Goal: Task Accomplishment & Management: Complete application form

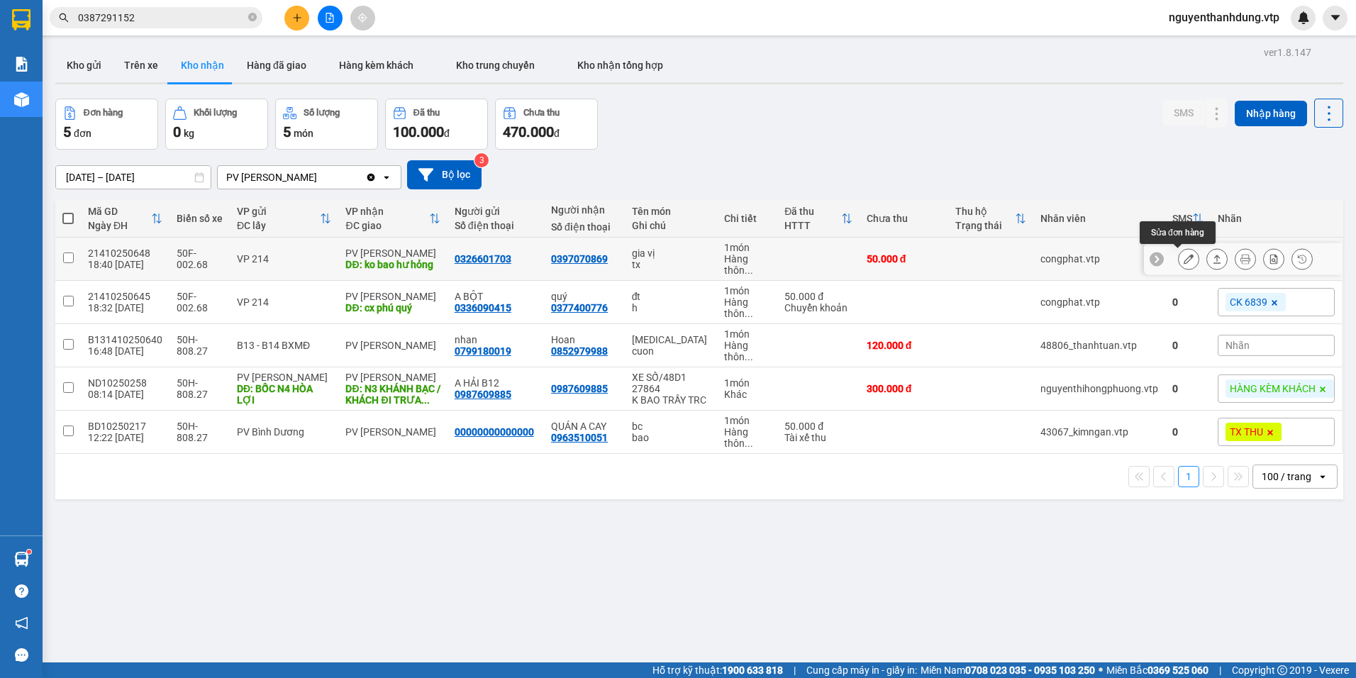
click at [1183, 255] on icon at bounding box center [1188, 259] width 10 height 10
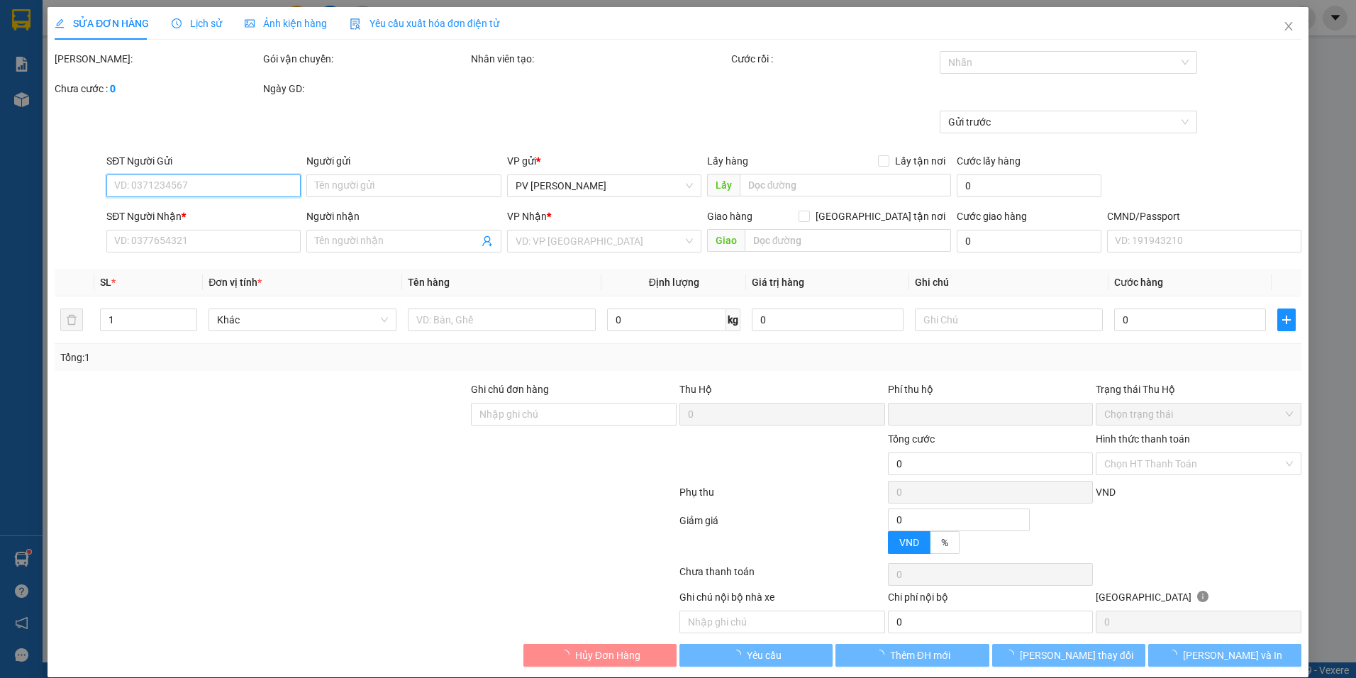
type input "0326601703"
type input "0397070869"
type input "ko bao hư hỏng"
type input "0"
type input "50.000"
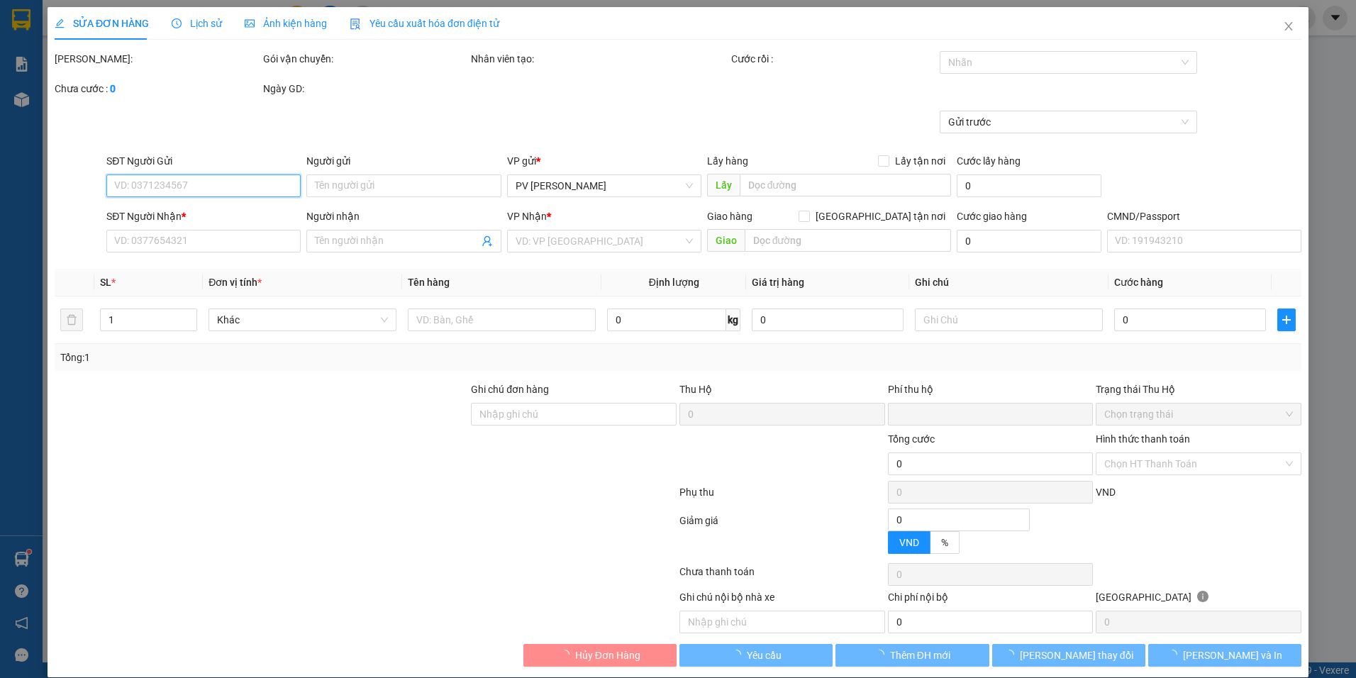
type input "50.000"
type input "2.500"
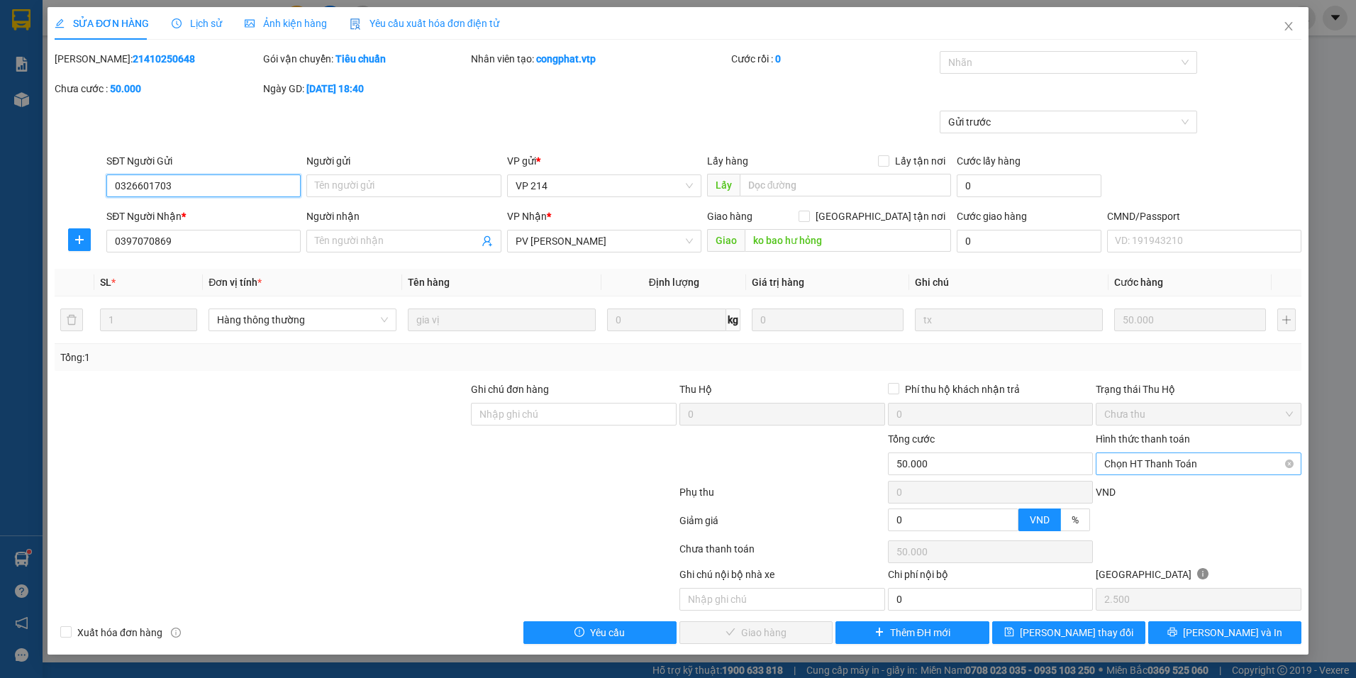
click at [1156, 466] on span "Chọn HT Thanh Toán" at bounding box center [1198, 463] width 189 height 21
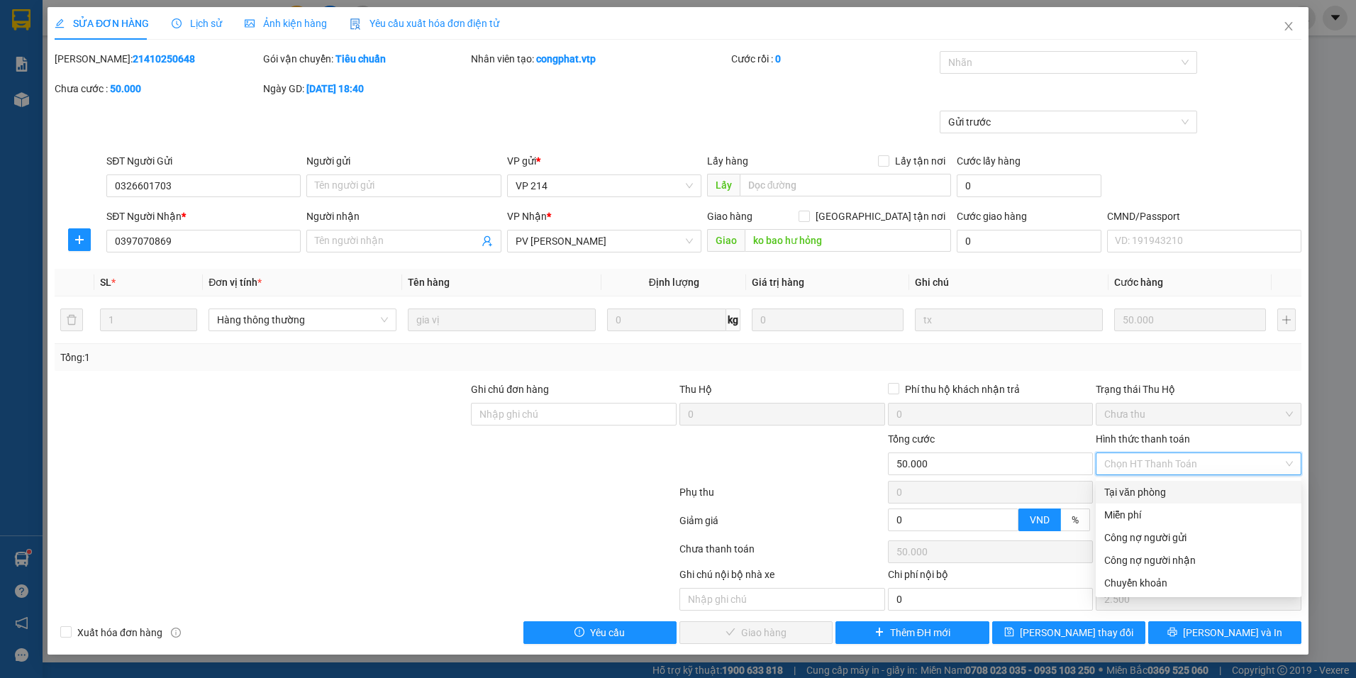
click at [1151, 488] on div "Tại văn phòng" at bounding box center [1198, 492] width 189 height 16
type input "0"
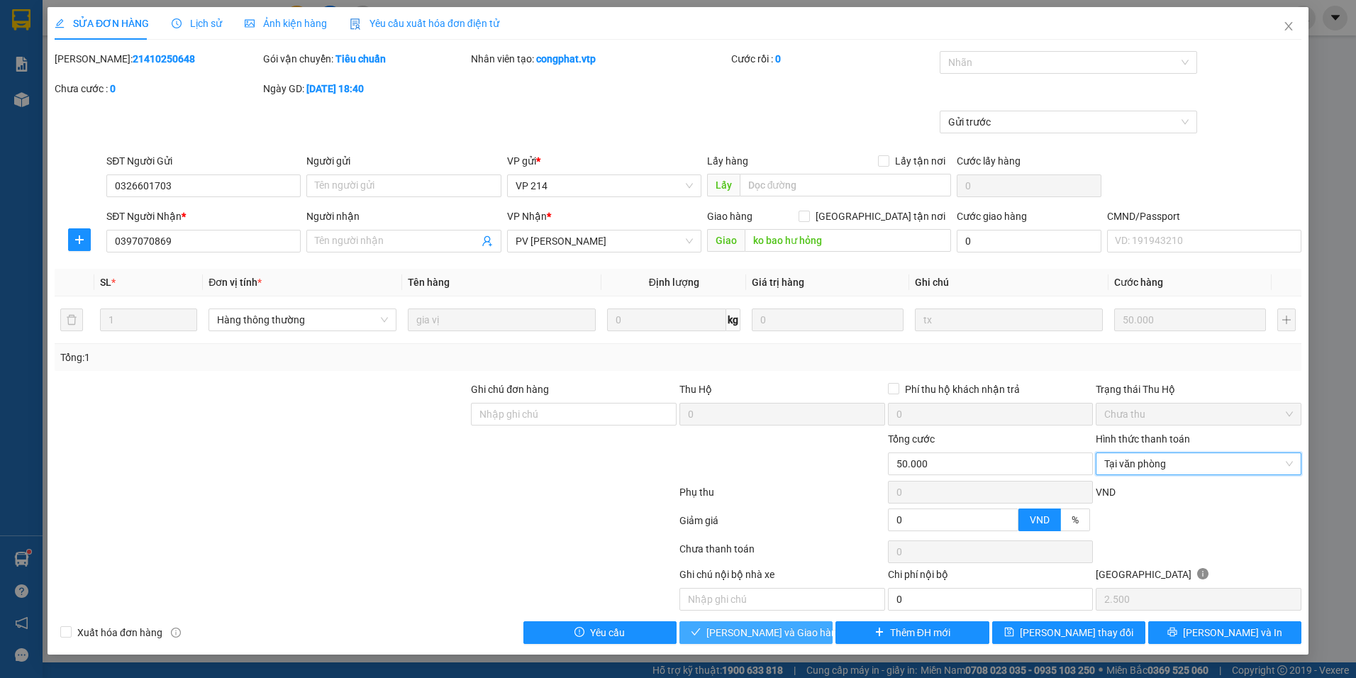
click at [778, 632] on span "[PERSON_NAME] và Giao hàng" at bounding box center [774, 633] width 136 height 16
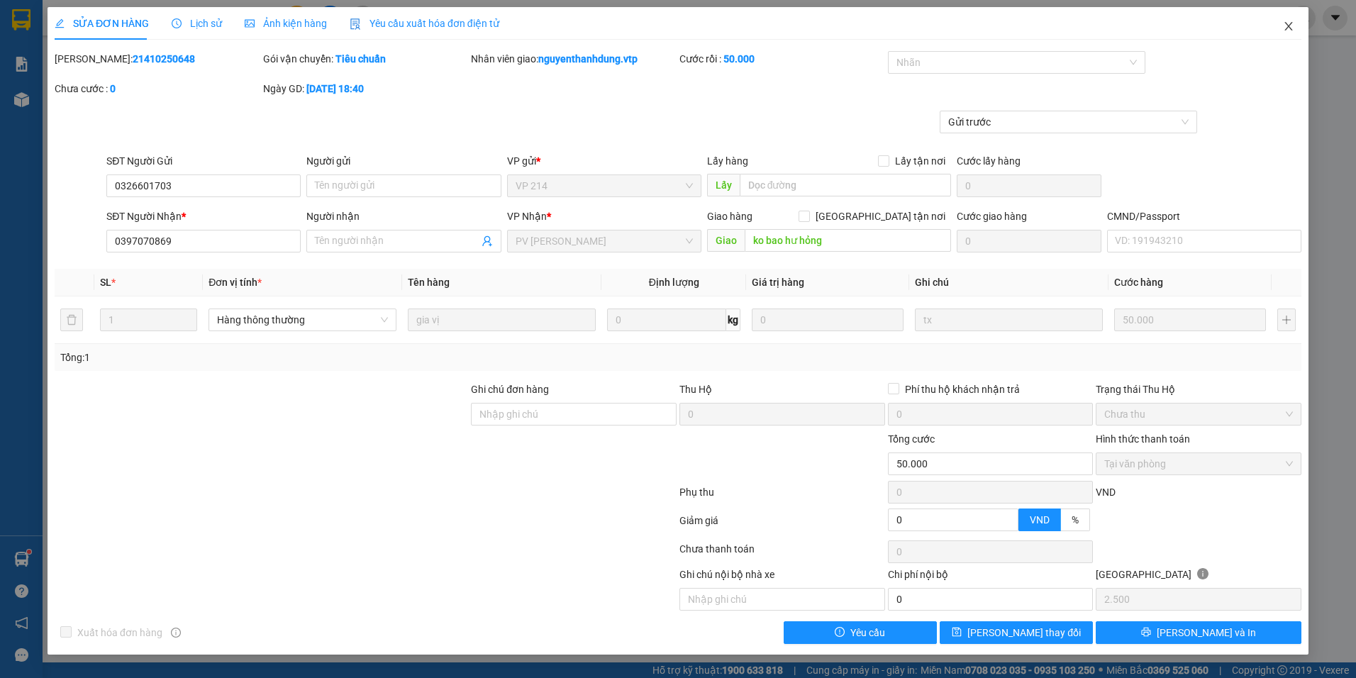
click at [1297, 26] on span "Close" at bounding box center [1288, 27] width 40 height 40
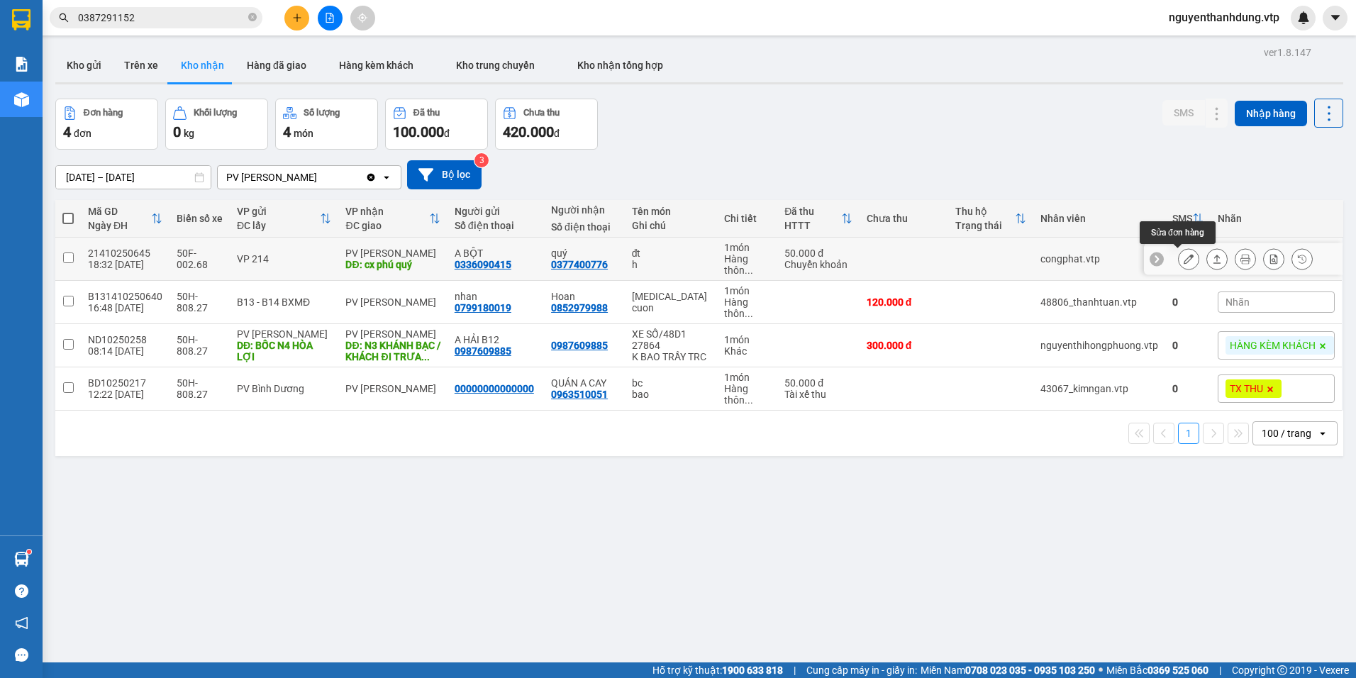
click at [1183, 256] on button at bounding box center [1188, 259] width 20 height 25
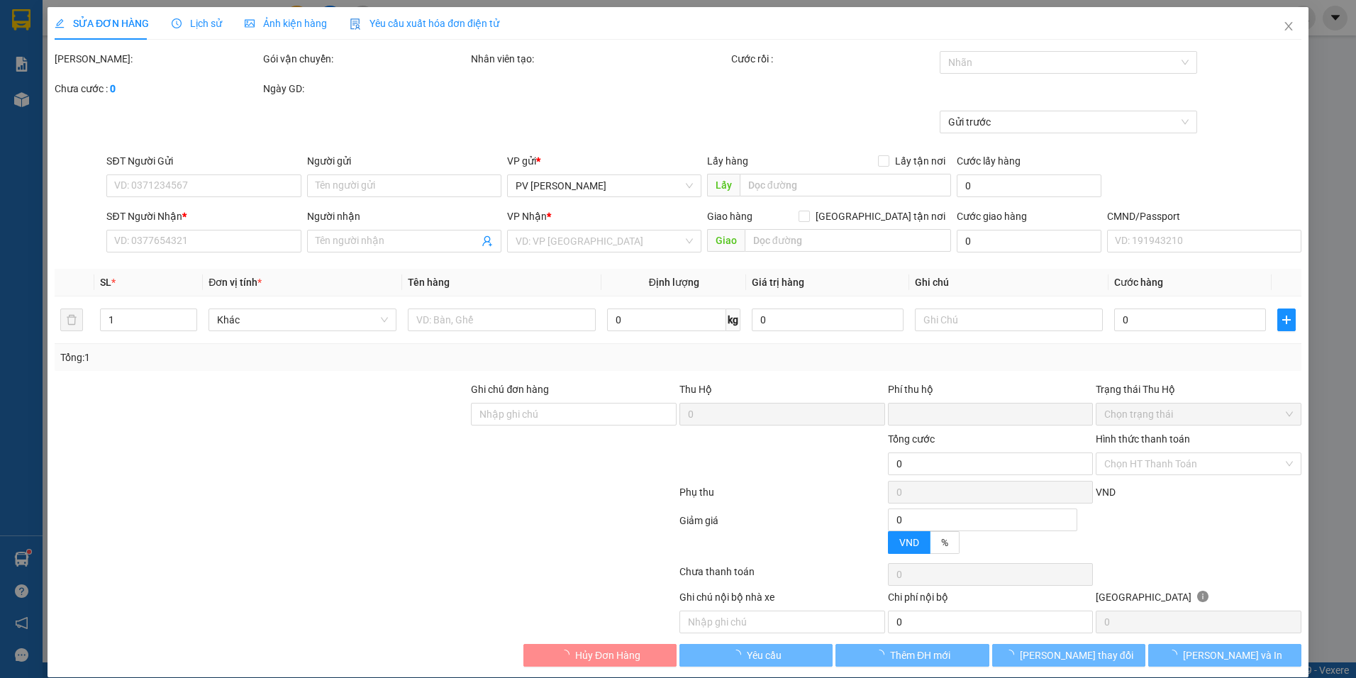
type input "0336090415"
type input "A BỘT"
type input "0377400776"
type input "quý"
type input "cx phú quý"
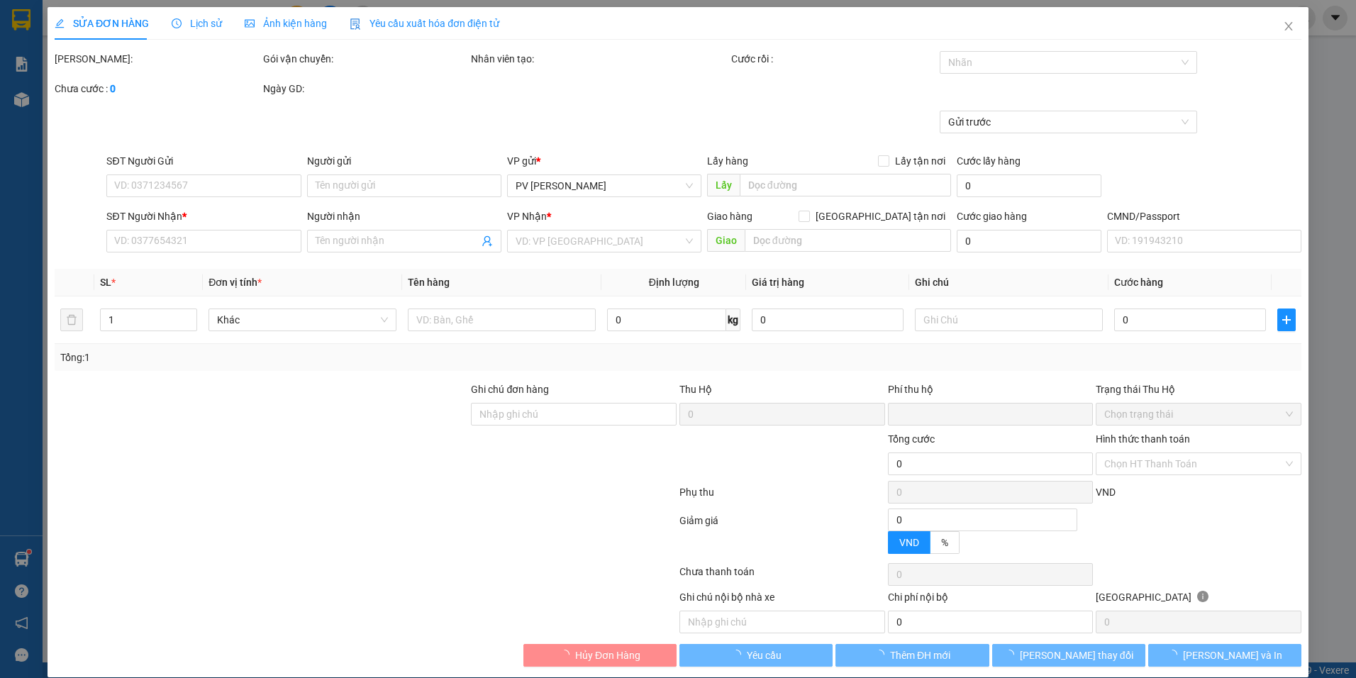
type input "ck39 18h32 50k 12/10"
type input "0"
type input "50.000"
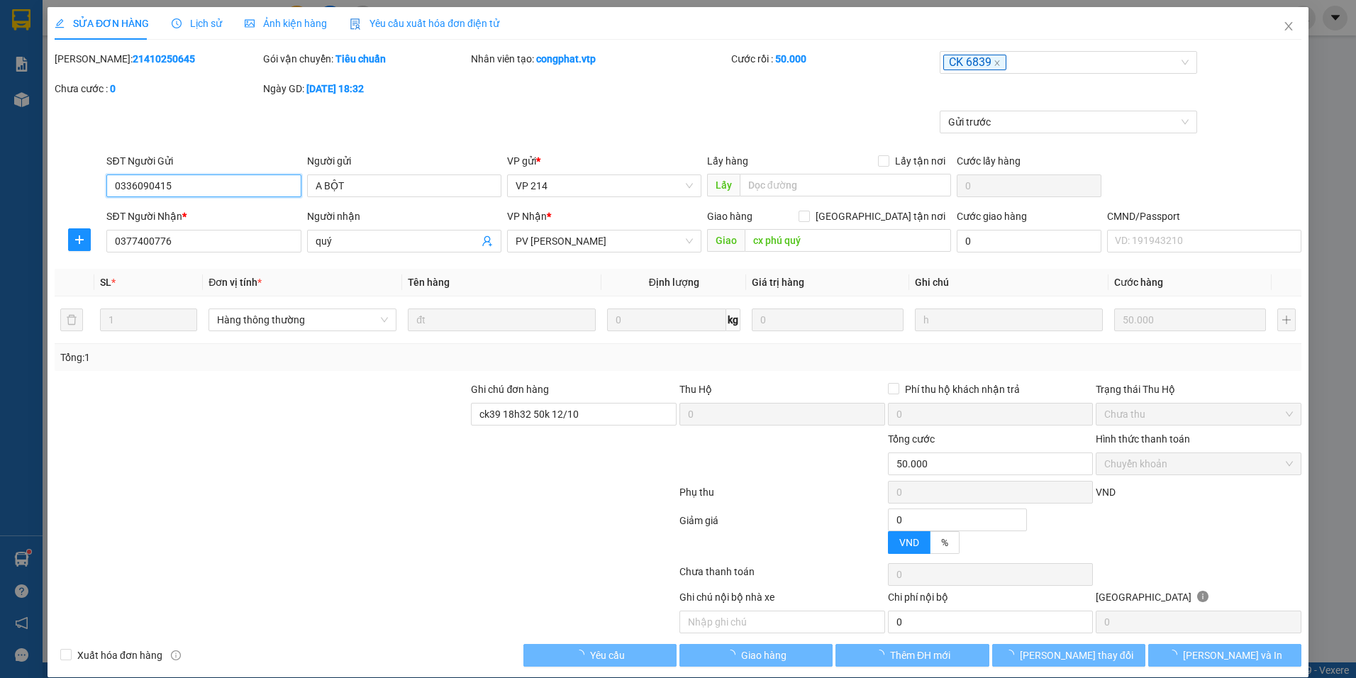
type input "2.500"
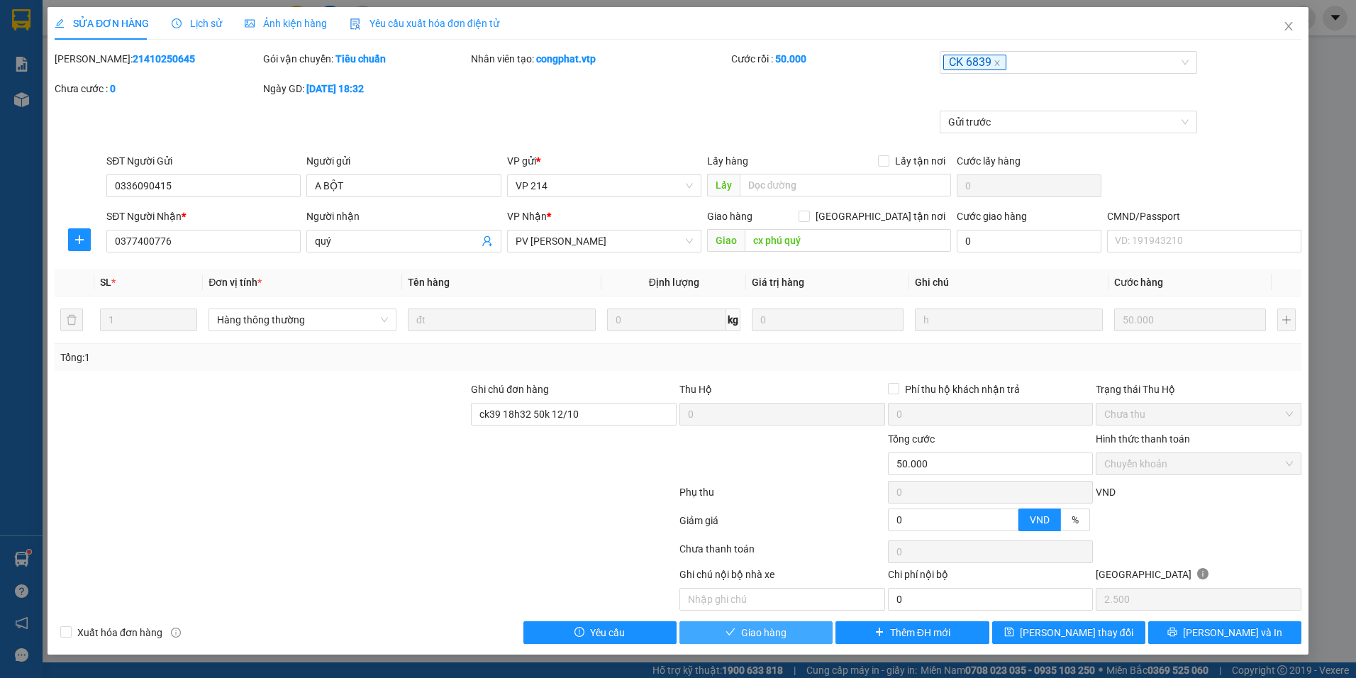
click at [796, 639] on button "Giao hàng" at bounding box center [755, 632] width 153 height 23
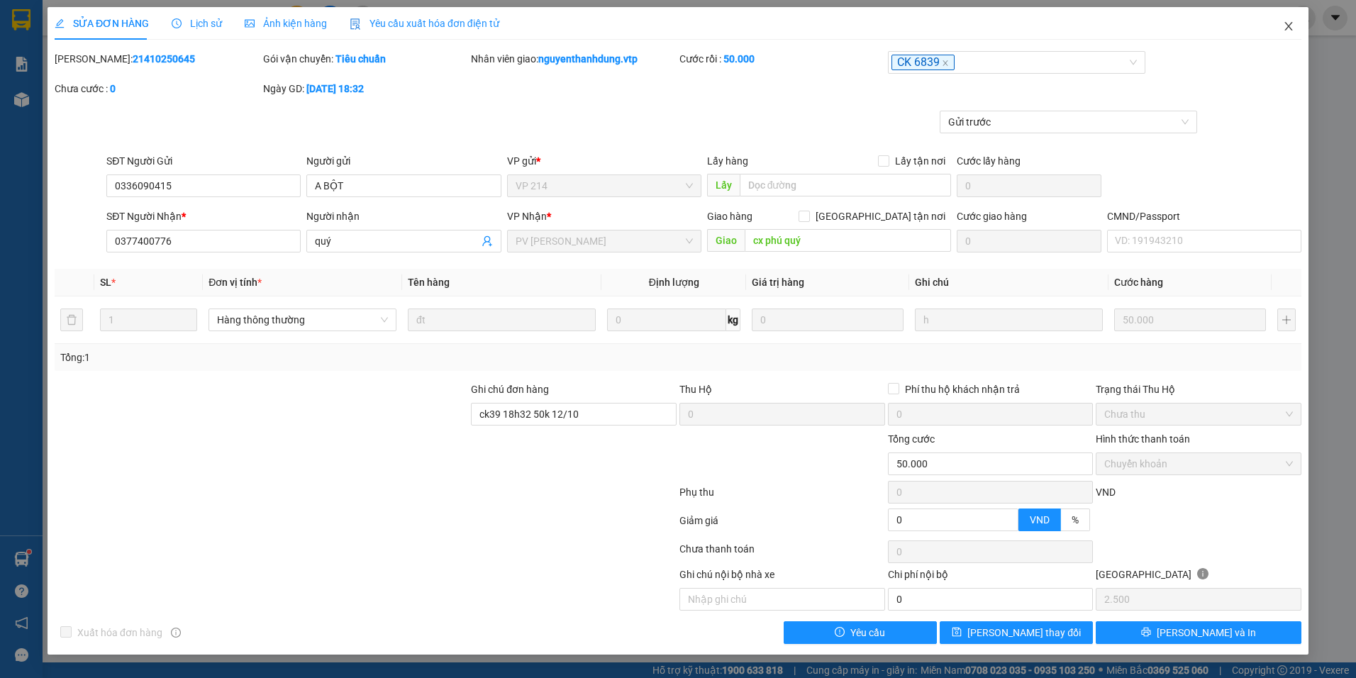
click at [1287, 31] on icon "close" at bounding box center [1288, 26] width 11 height 11
